Goal: Task Accomplishment & Management: Manage account settings

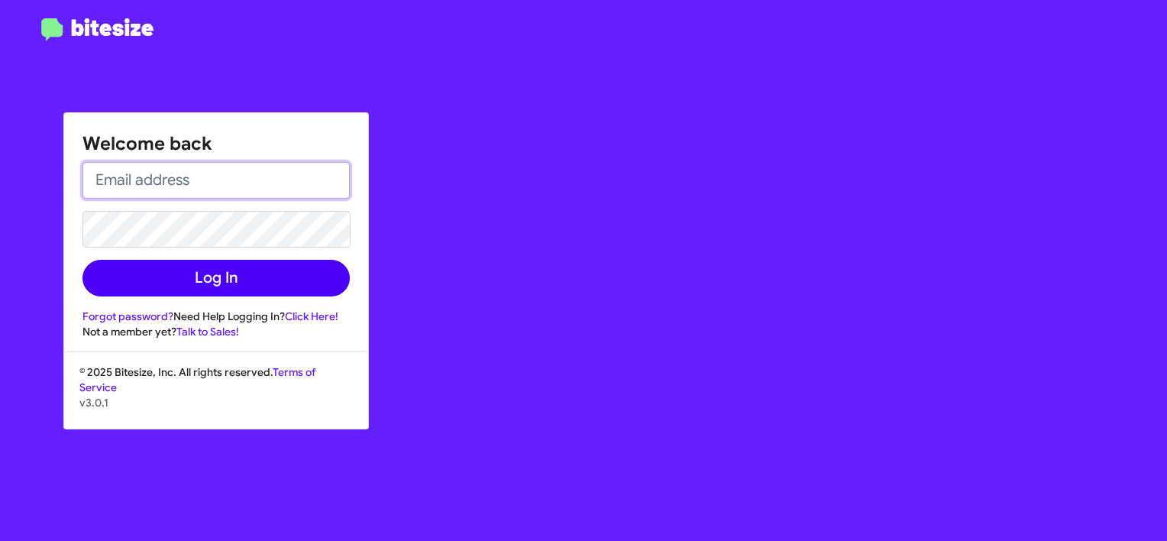
type input "rebecca@callteamsix.com"
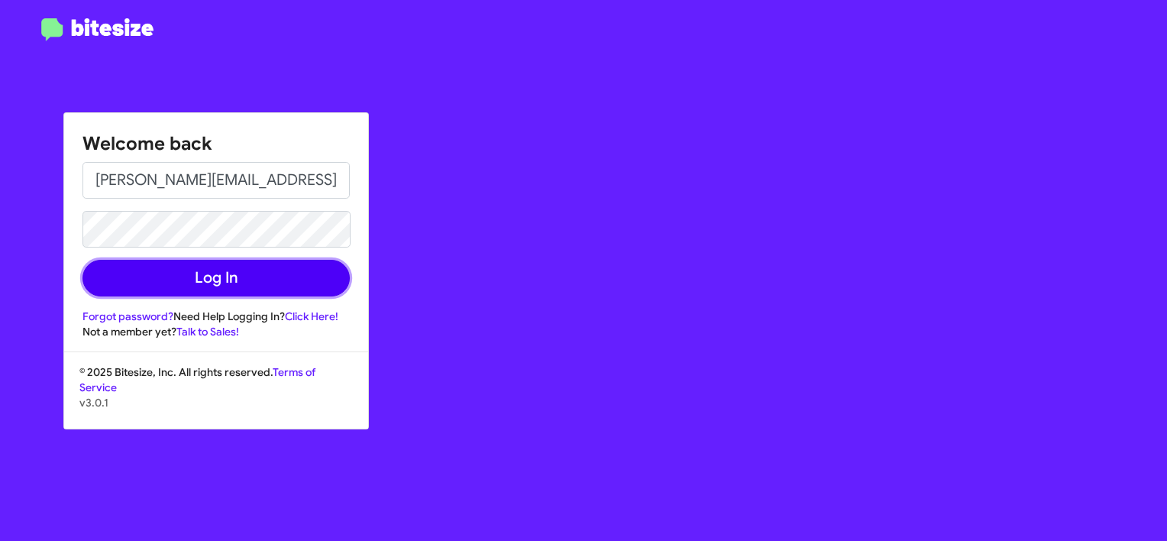
click at [175, 271] on button "Log In" at bounding box center [216, 278] width 267 height 37
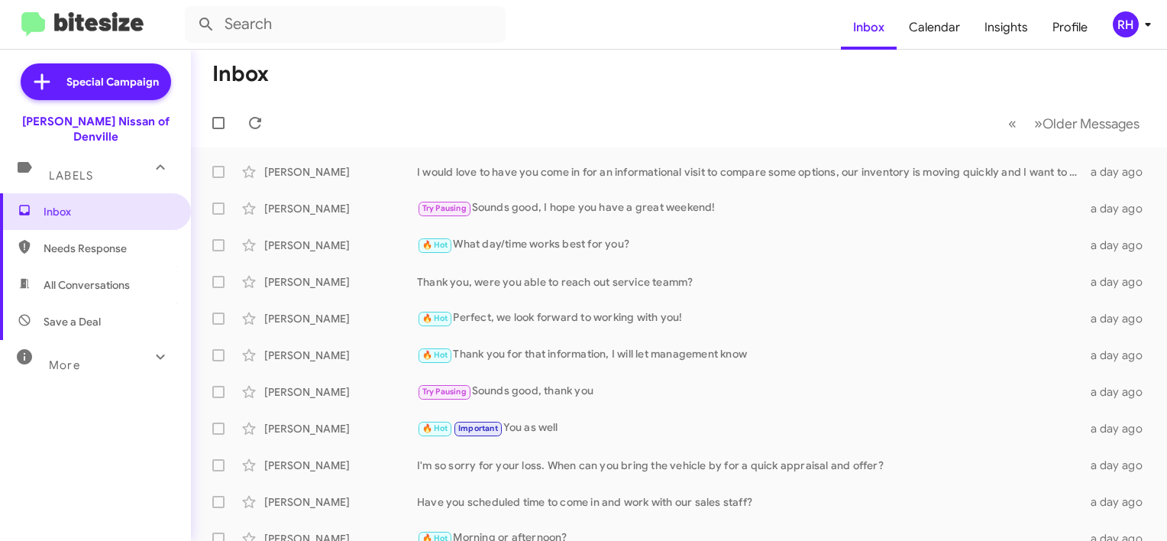
click at [1130, 28] on div "RH" at bounding box center [1126, 24] width 26 height 26
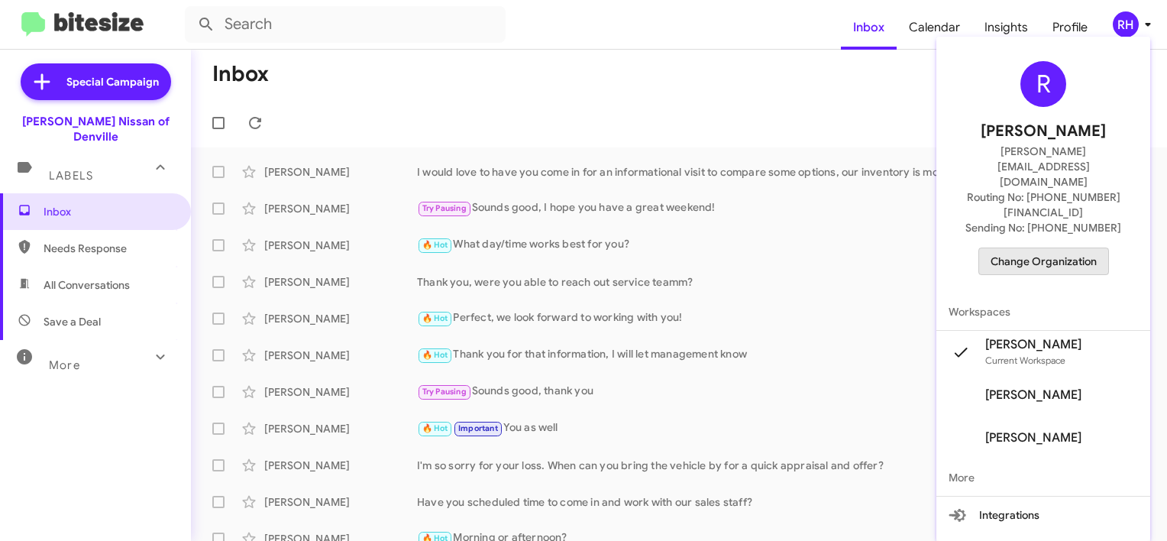
click at [1069, 248] on span "Change Organization" at bounding box center [1044, 261] width 106 height 26
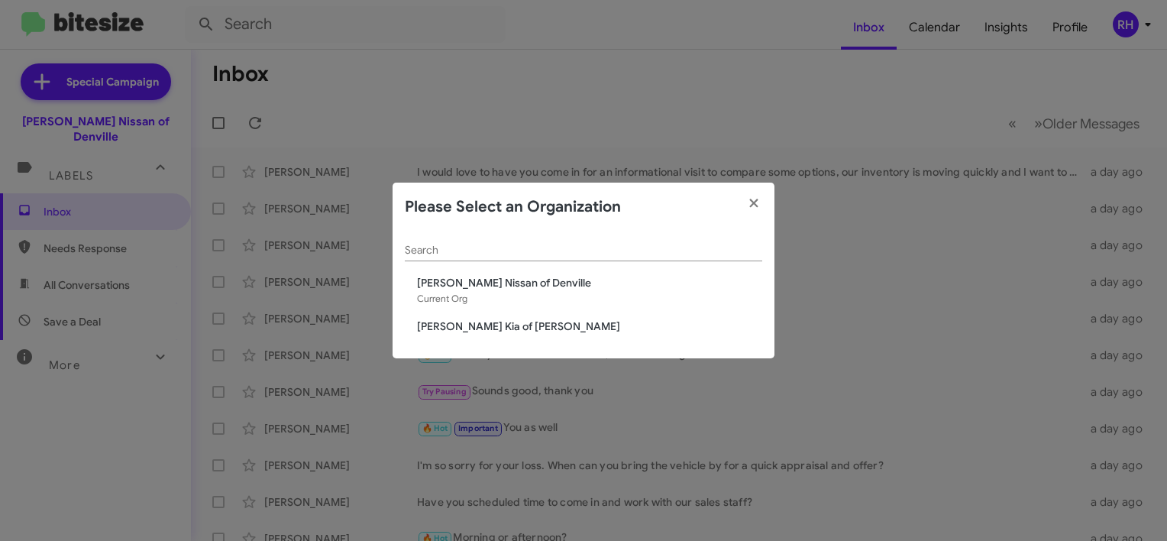
click at [446, 290] on div "Nielsen Nissan of Denville Current Org" at bounding box center [589, 290] width 345 height 31
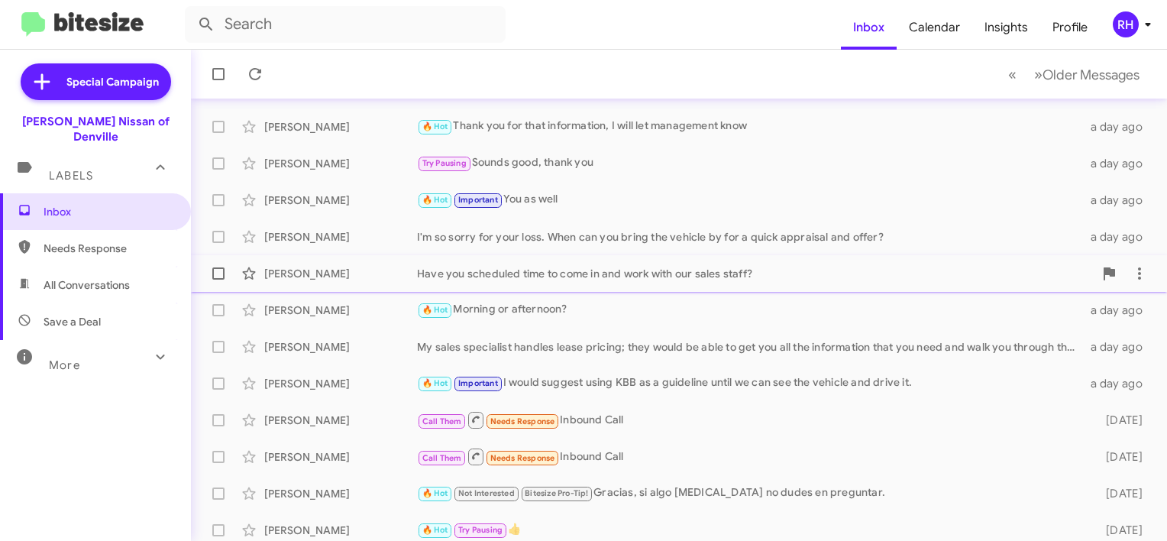
scroll to position [229, 0]
click at [551, 272] on div "Have you scheduled time to come in and work with our sales staff?" at bounding box center [755, 272] width 677 height 15
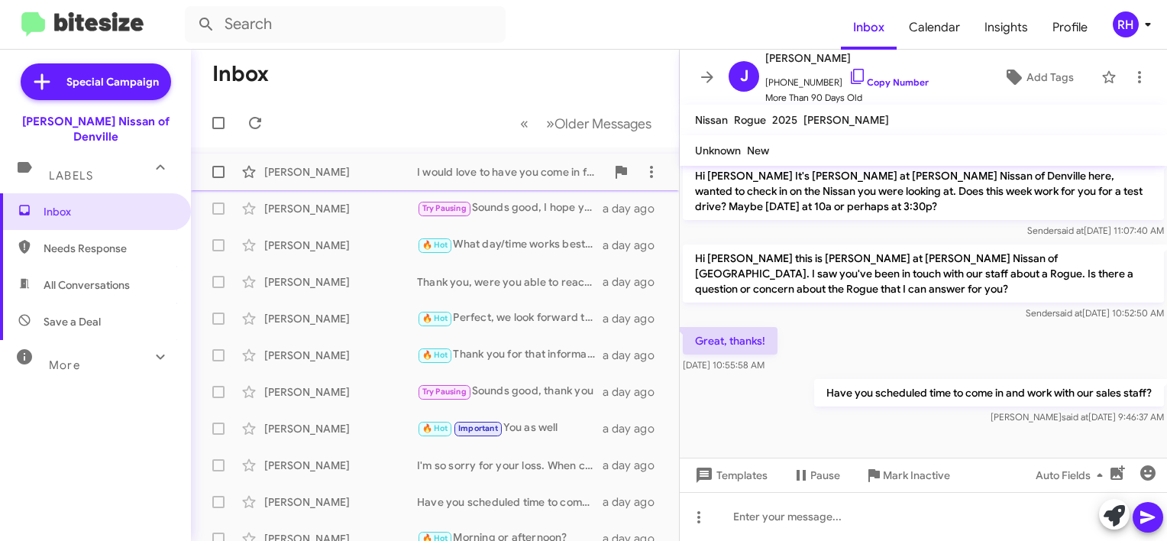
click at [330, 165] on div "[PERSON_NAME]" at bounding box center [340, 171] width 153 height 15
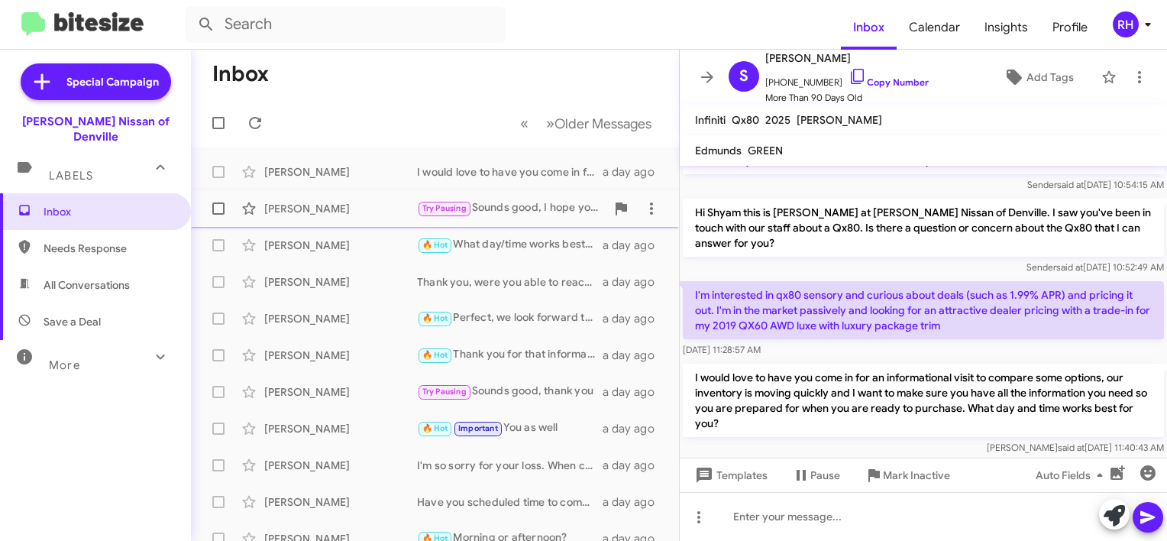
click at [312, 214] on div "[PERSON_NAME]" at bounding box center [340, 208] width 153 height 15
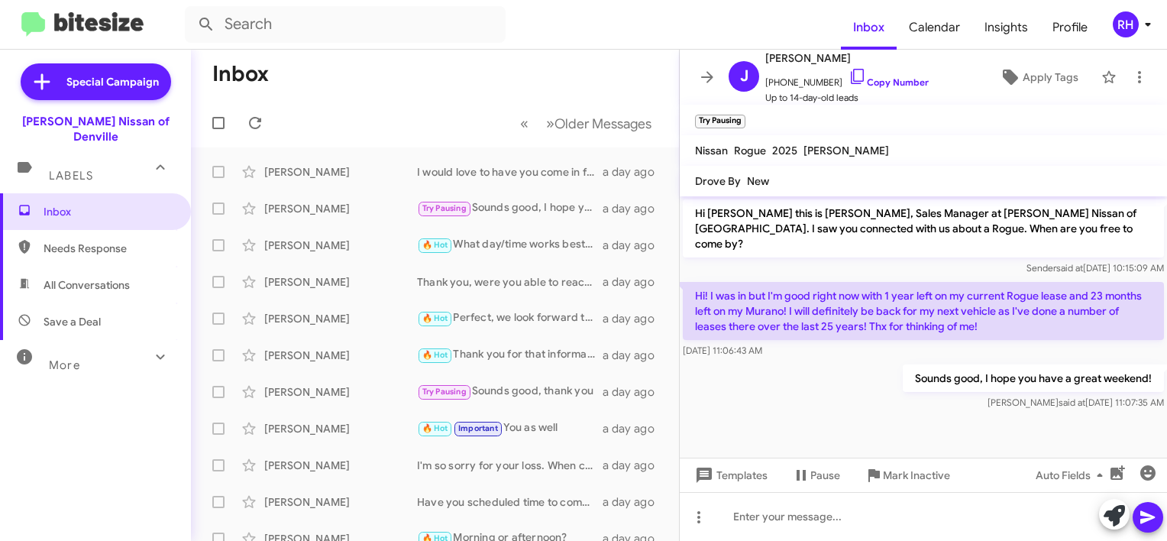
click at [61, 241] on span "Needs Response" at bounding box center [109, 248] width 130 height 15
type input "in:needs-response"
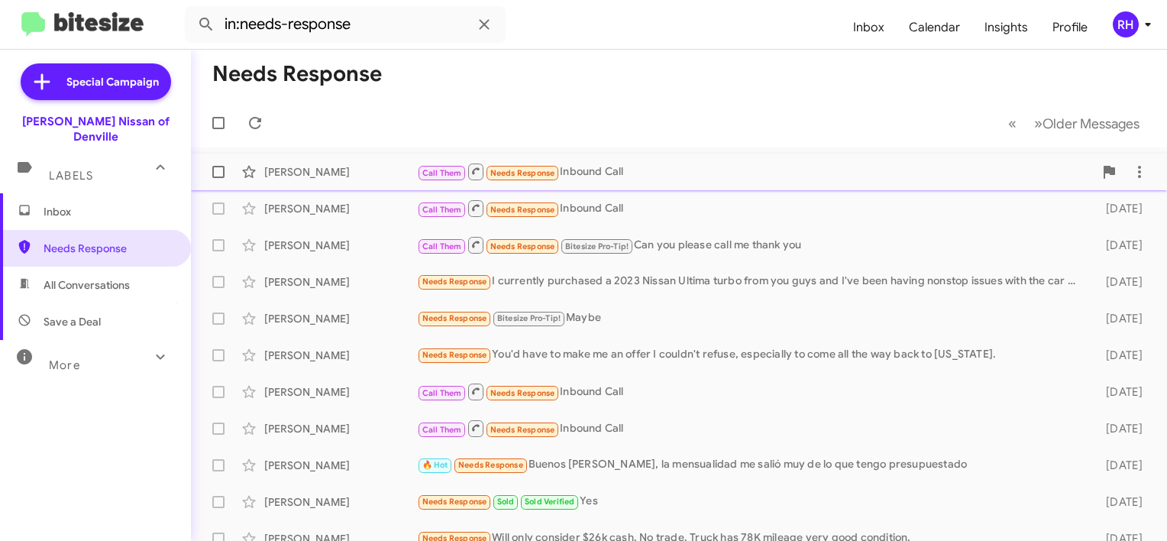
click at [631, 159] on div "[PERSON_NAME] Blue Call Them Needs Response Inbound Call [DATE]" at bounding box center [679, 172] width 952 height 31
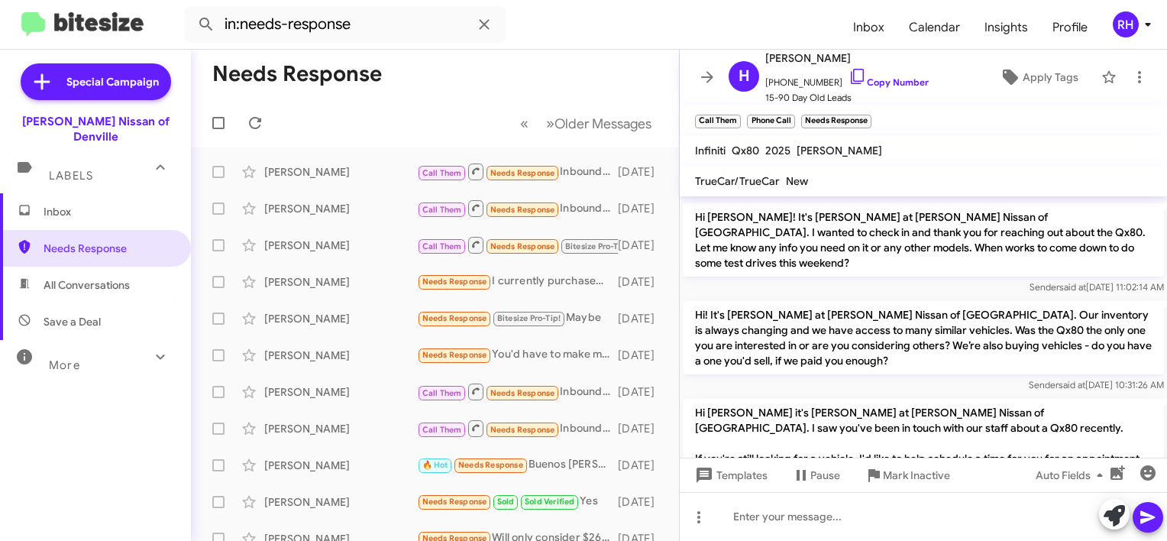
scroll to position [1011, 0]
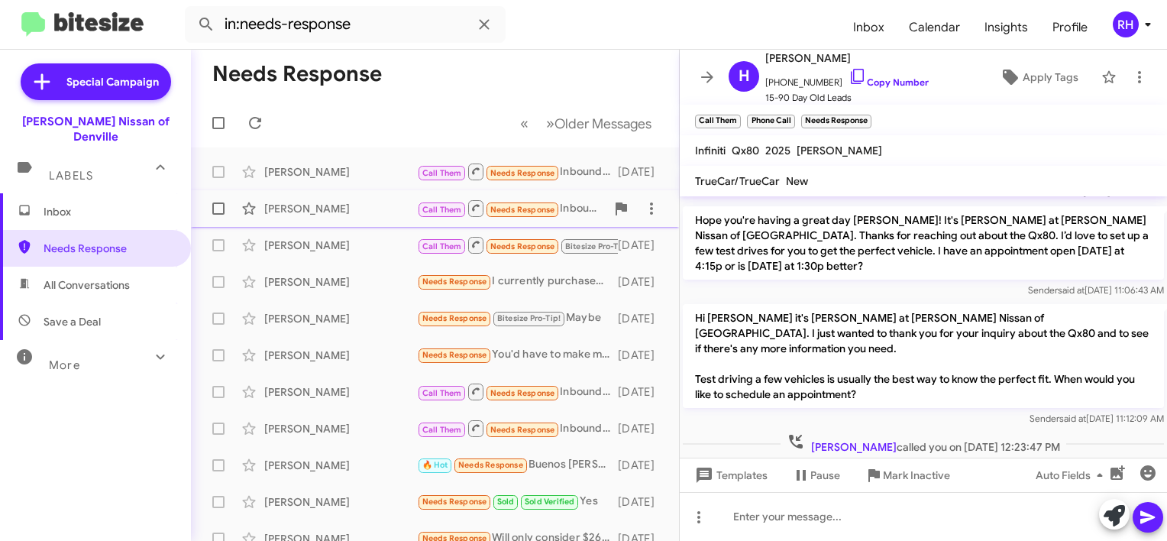
click at [322, 202] on div "[PERSON_NAME]" at bounding box center [340, 208] width 153 height 15
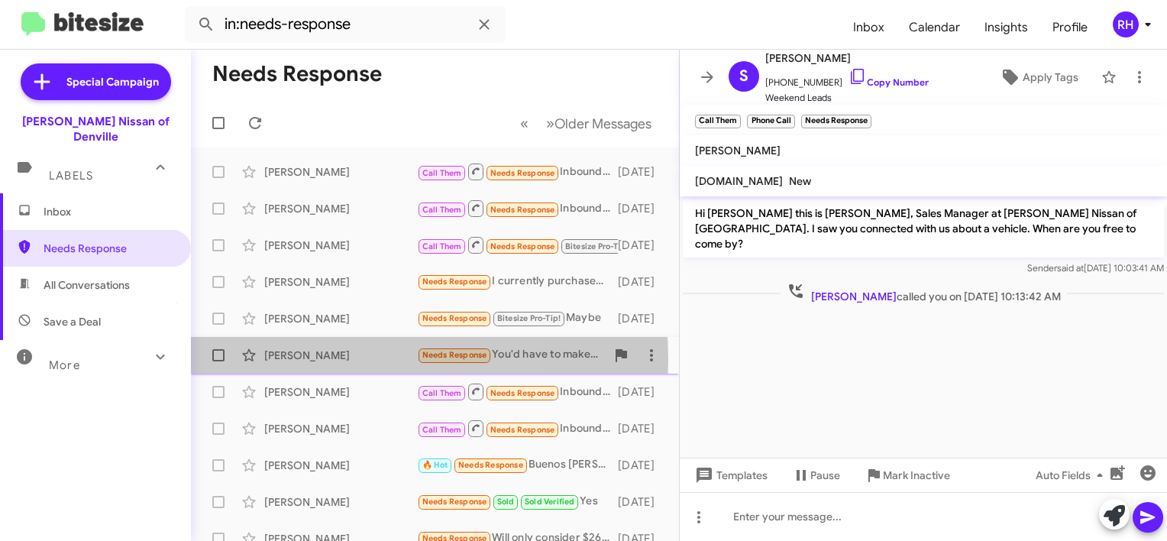
click at [314, 360] on div "[PERSON_NAME]" at bounding box center [340, 355] width 153 height 15
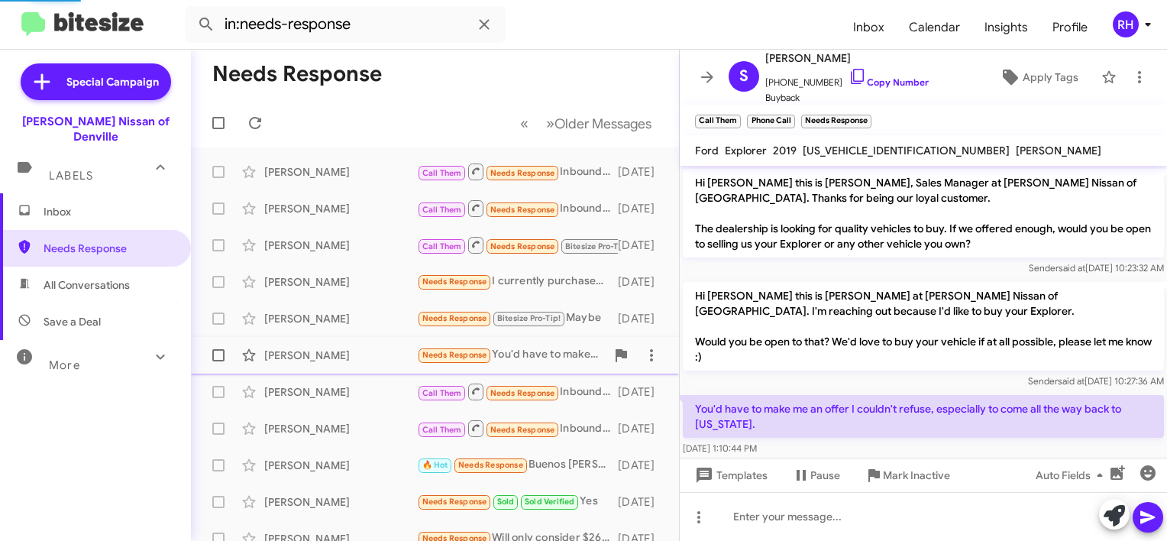
scroll to position [12, 0]
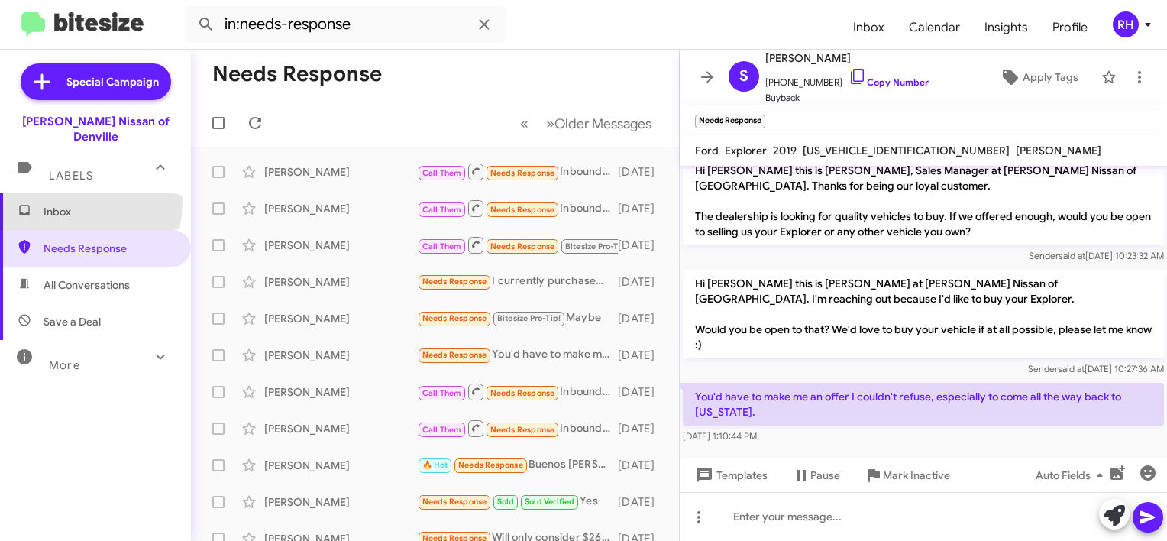
click at [61, 193] on span "Inbox" at bounding box center [95, 211] width 191 height 37
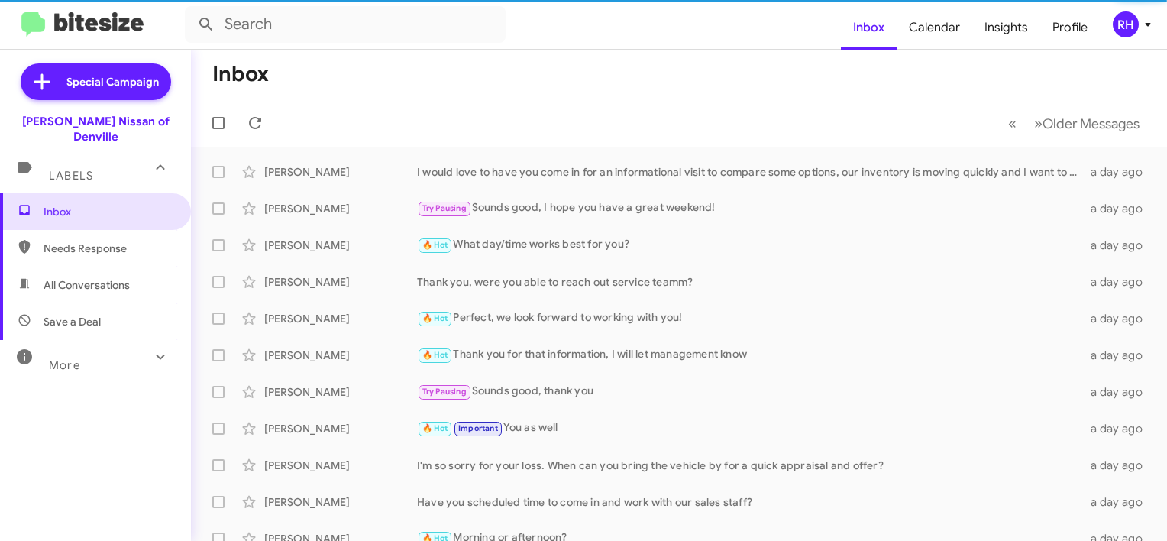
click at [69, 241] on span "Needs Response" at bounding box center [109, 248] width 130 height 15
type input "in:needs-response"
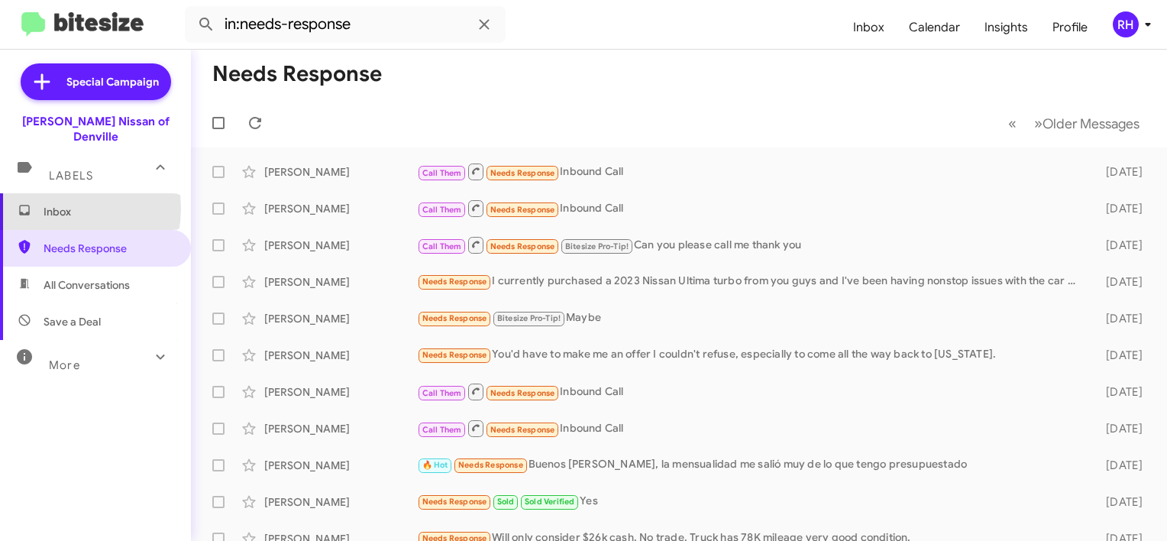
click at [59, 204] on span "Inbox" at bounding box center [109, 211] width 130 height 15
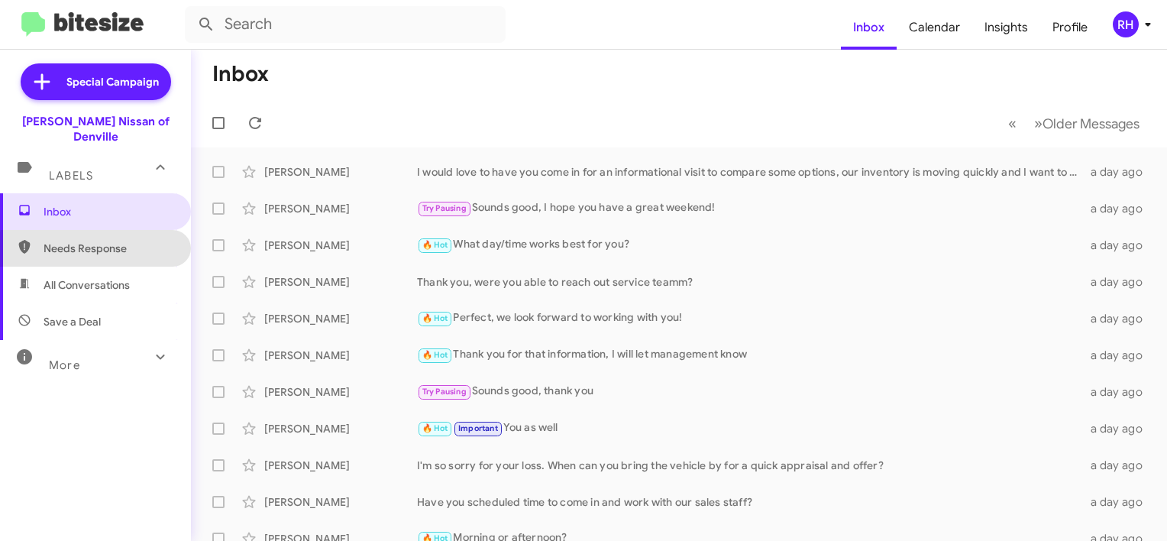
click at [118, 241] on span "Needs Response" at bounding box center [109, 248] width 130 height 15
type input "in:needs-response"
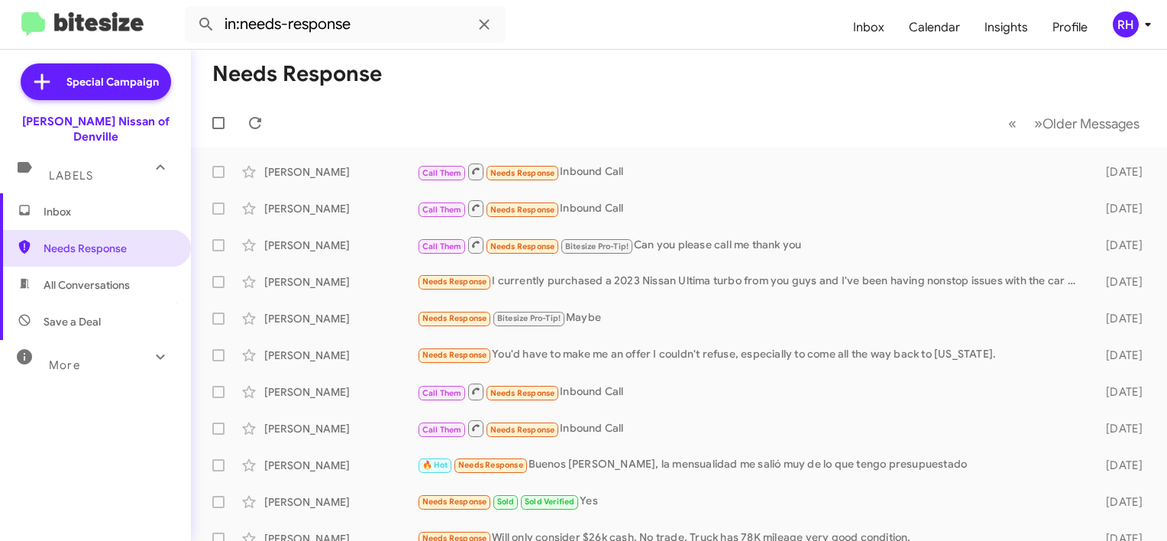
click at [89, 204] on span "Inbox" at bounding box center [109, 211] width 130 height 15
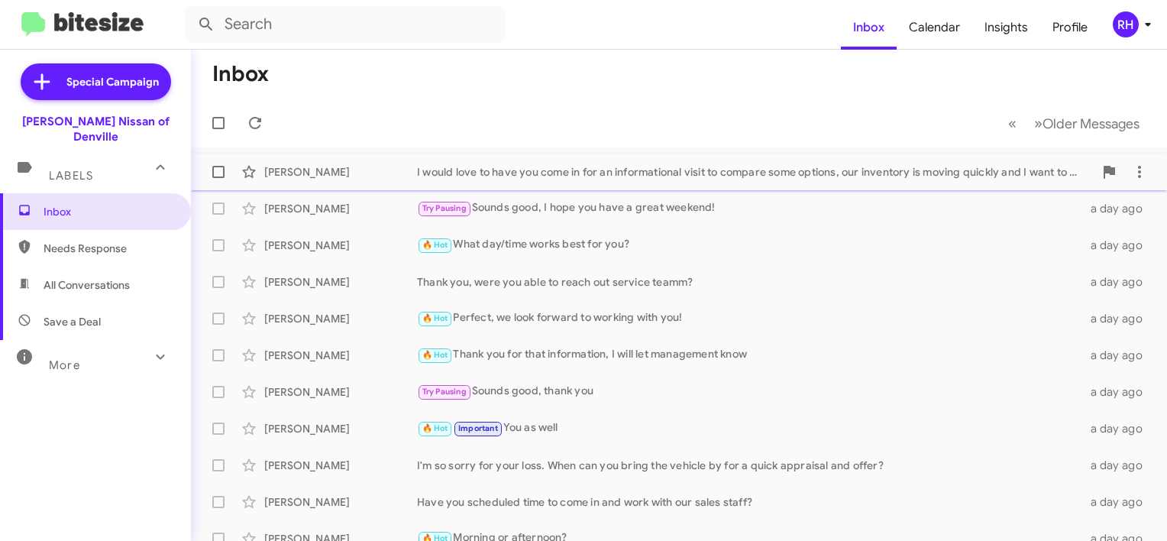
click at [523, 164] on div "I would love to have you come in for an informational visit to compare some opt…" at bounding box center [755, 171] width 677 height 15
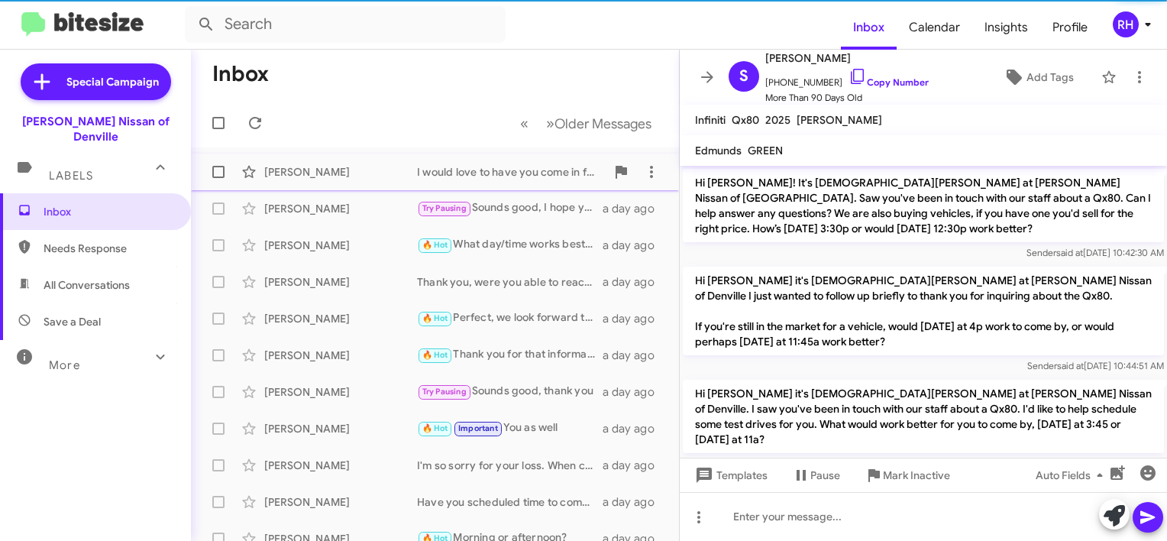
scroll to position [1617, 0]
